Goal: Information Seeking & Learning: Find specific fact

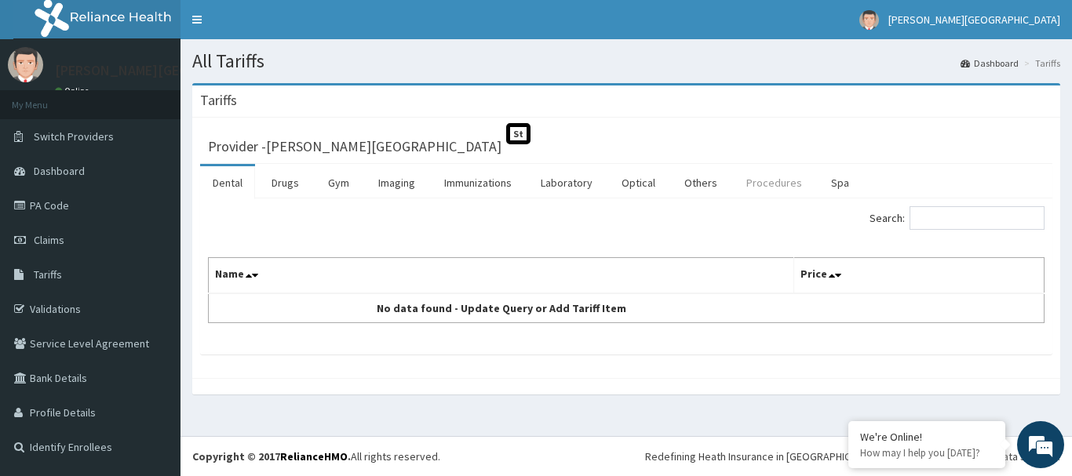
click at [756, 181] on link "Procedures" at bounding box center [774, 182] width 81 height 33
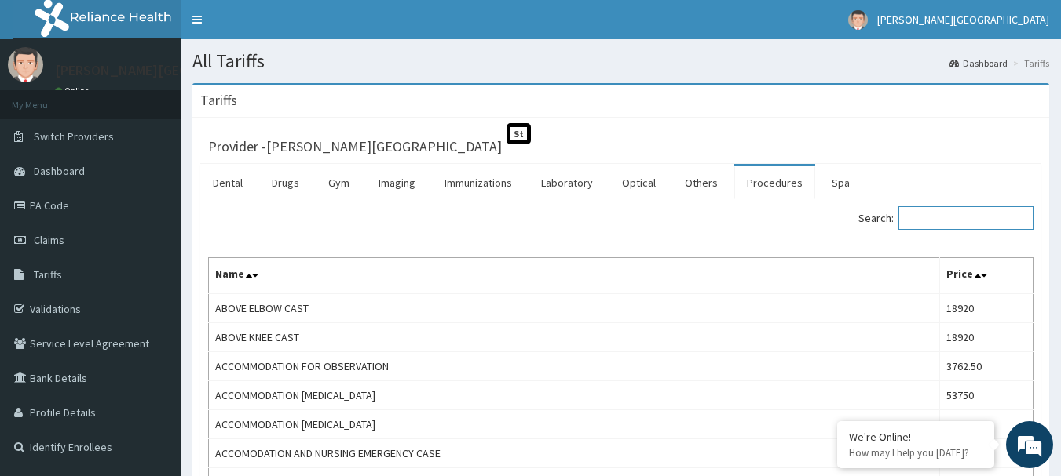
click at [948, 212] on input "Search:" at bounding box center [965, 218] width 135 height 24
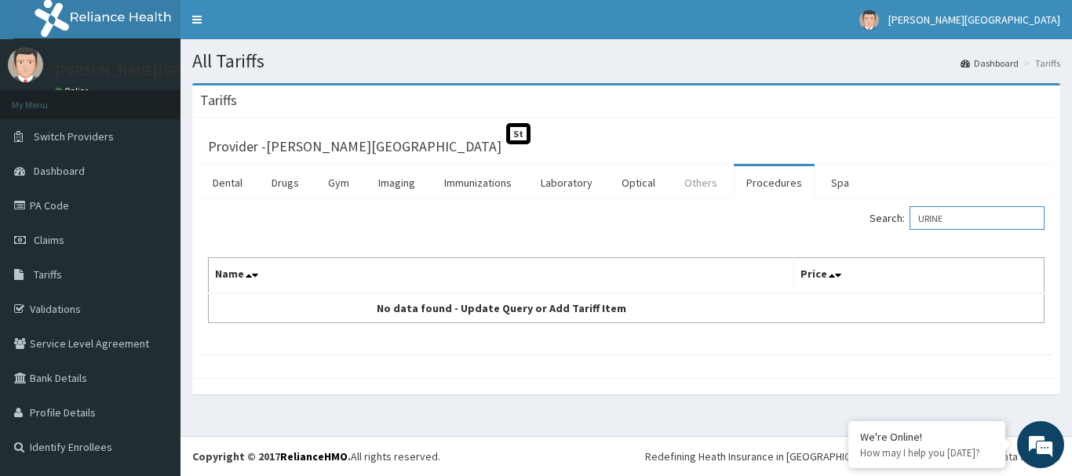
type input "URINE"
click at [696, 183] on link "Others" at bounding box center [701, 182] width 58 height 33
click at [947, 214] on input "Search:" at bounding box center [977, 218] width 135 height 24
type input "URINE"
click at [283, 183] on link "Drugs" at bounding box center [285, 182] width 53 height 33
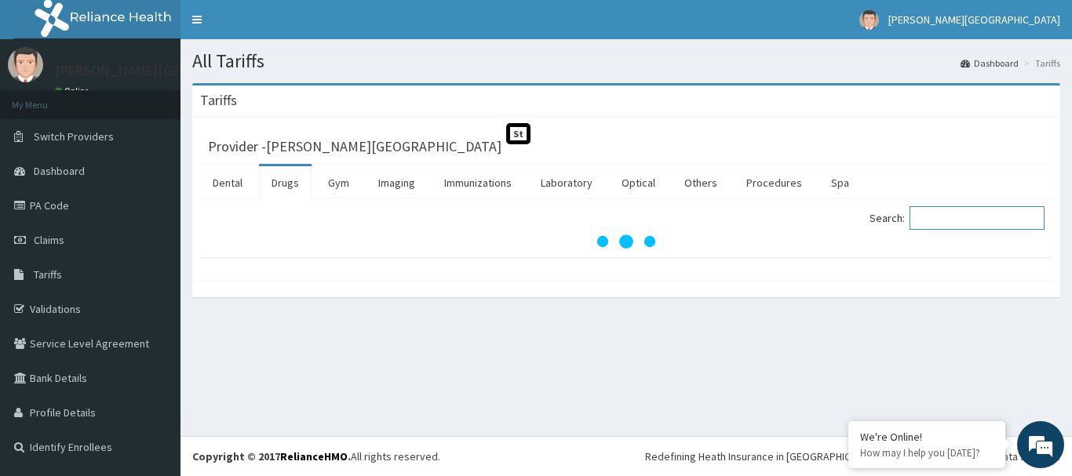
click at [945, 219] on input "Search:" at bounding box center [977, 218] width 135 height 24
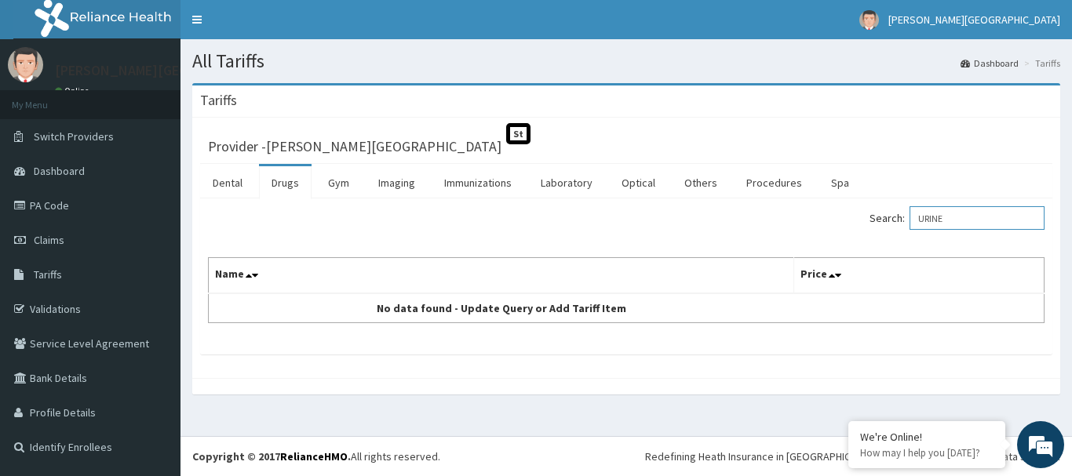
type input "URINE"
click at [1068, 469] on footer "Redefining Heath Insurance in [GEOGRAPHIC_DATA] using Telemedicine and Data Sci…" at bounding box center [627, 456] width 892 height 40
click at [628, 384] on div at bounding box center [626, 386] width 868 height 16
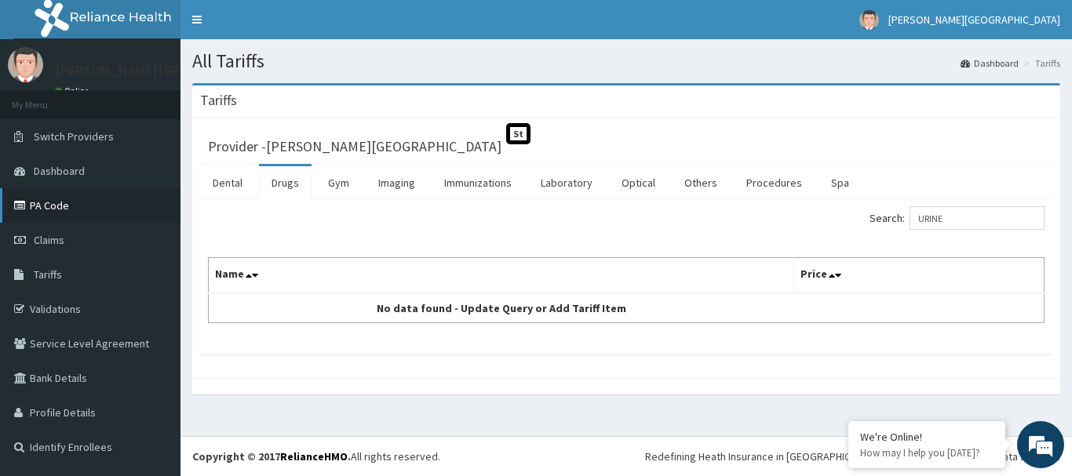
click at [58, 203] on link "PA Code" at bounding box center [90, 205] width 181 height 35
